Goal: Consume media (video, audio)

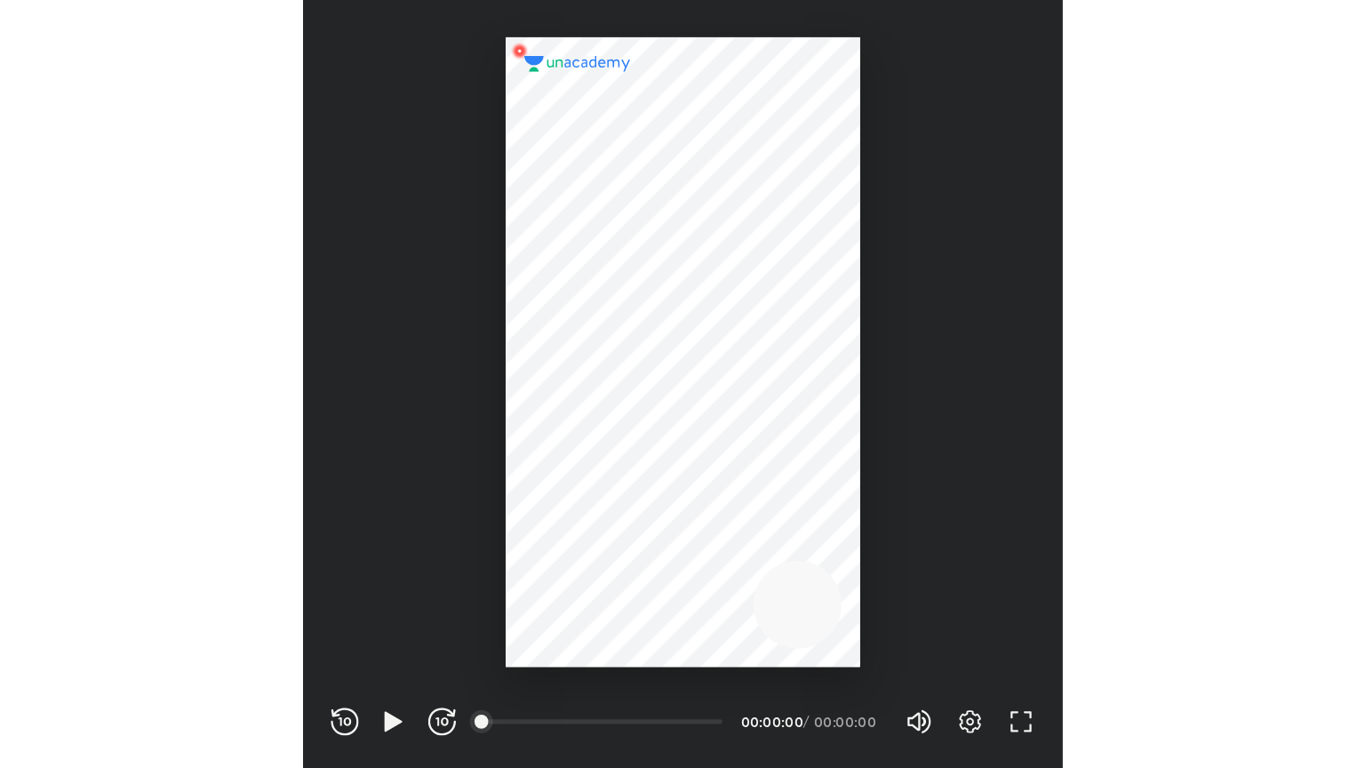
scroll to position [589, 583]
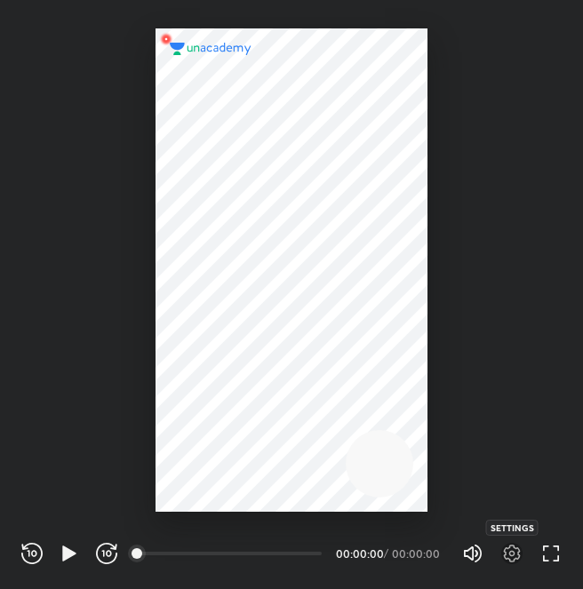
click at [510, 553] on icon "button" at bounding box center [511, 553] width 21 height 21
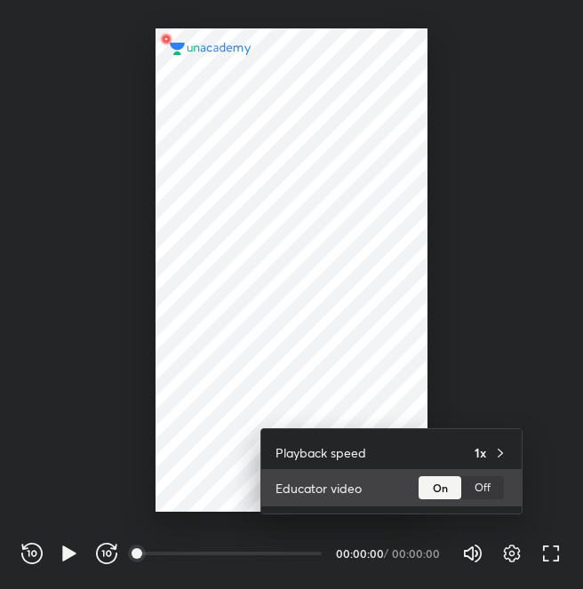
click at [487, 490] on div "Off" at bounding box center [482, 487] width 43 height 23
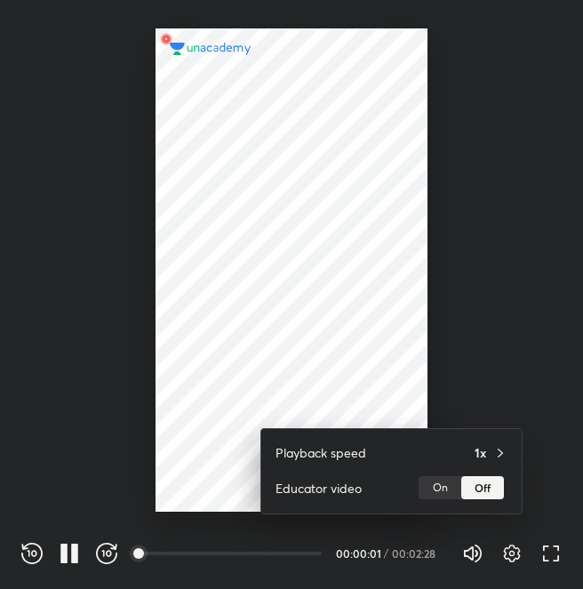
click at [356, 311] on div at bounding box center [291, 294] width 583 height 589
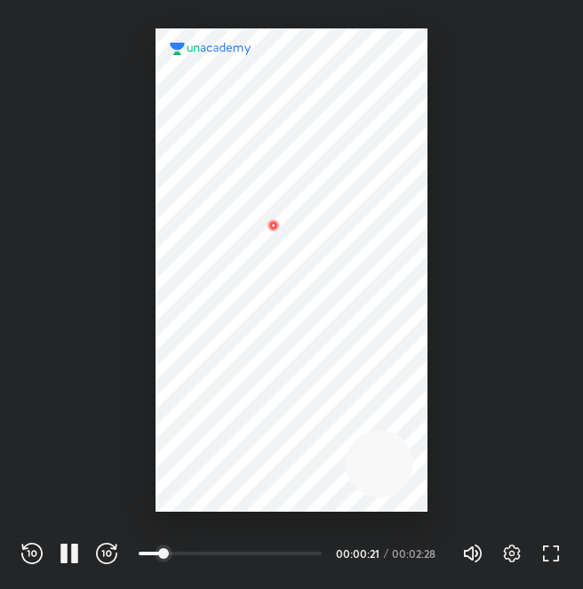
click at [306, 321] on div at bounding box center [292, 269] width 272 height 483
click at [544, 557] on icon "button" at bounding box center [550, 553] width 21 height 21
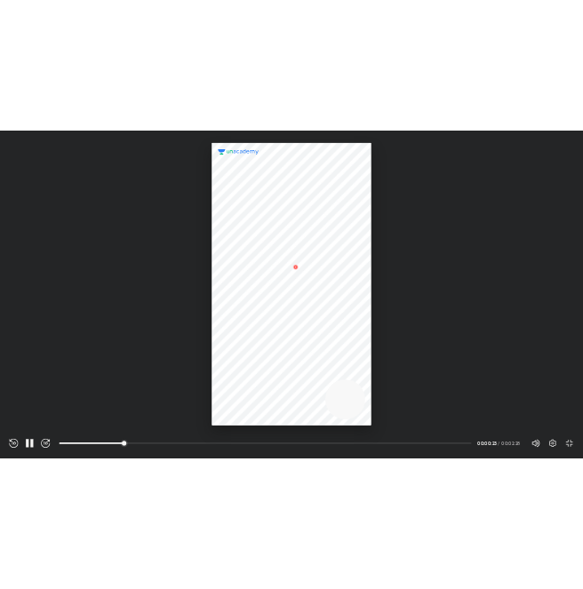
scroll to position [768, 1365]
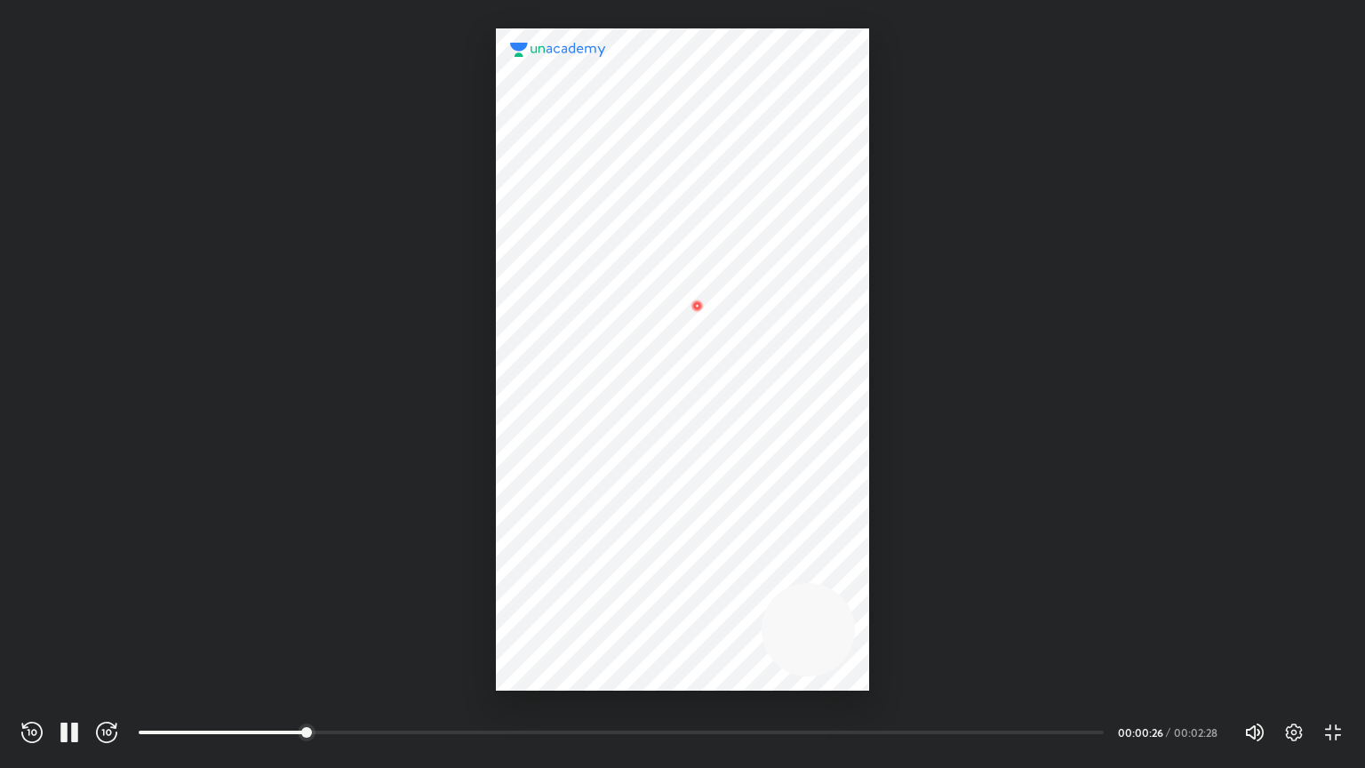
click at [582, 434] on div at bounding box center [682, 359] width 372 height 662
click at [582, 588] on icon "button" at bounding box center [1332, 732] width 21 height 21
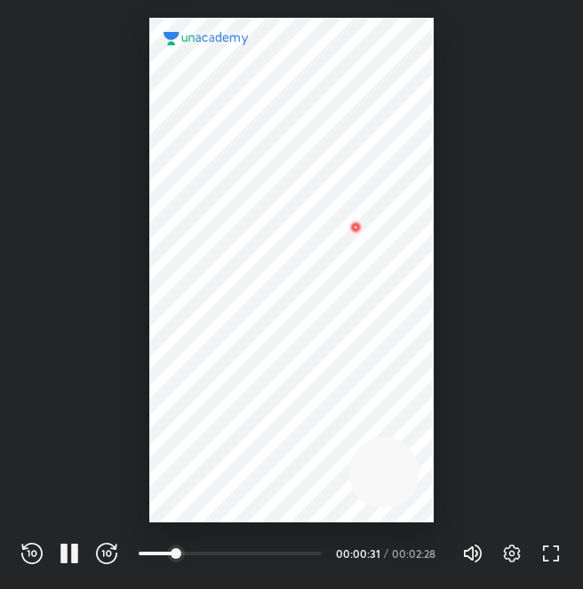
scroll to position [589, 583]
